Goal: Information Seeking & Learning: Learn about a topic

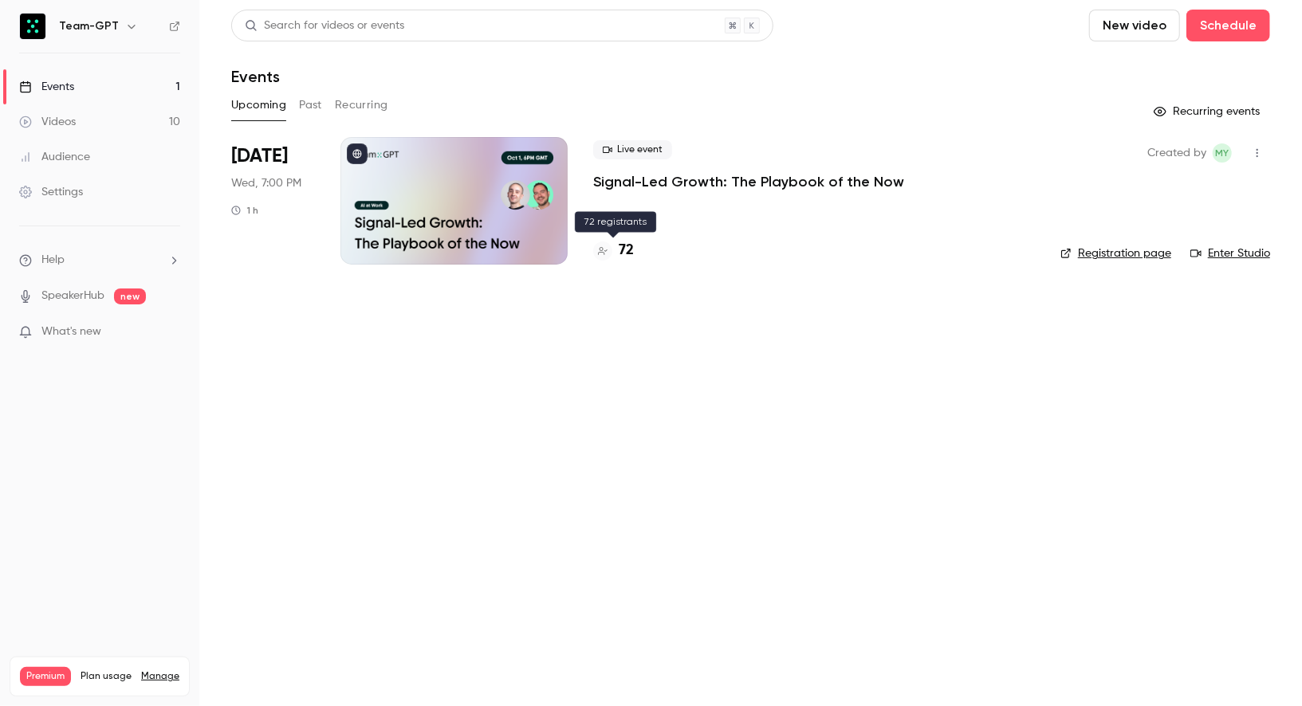
click at [624, 247] on h4 "72" at bounding box center [626, 251] width 15 height 22
